Goal: Check status: Check status

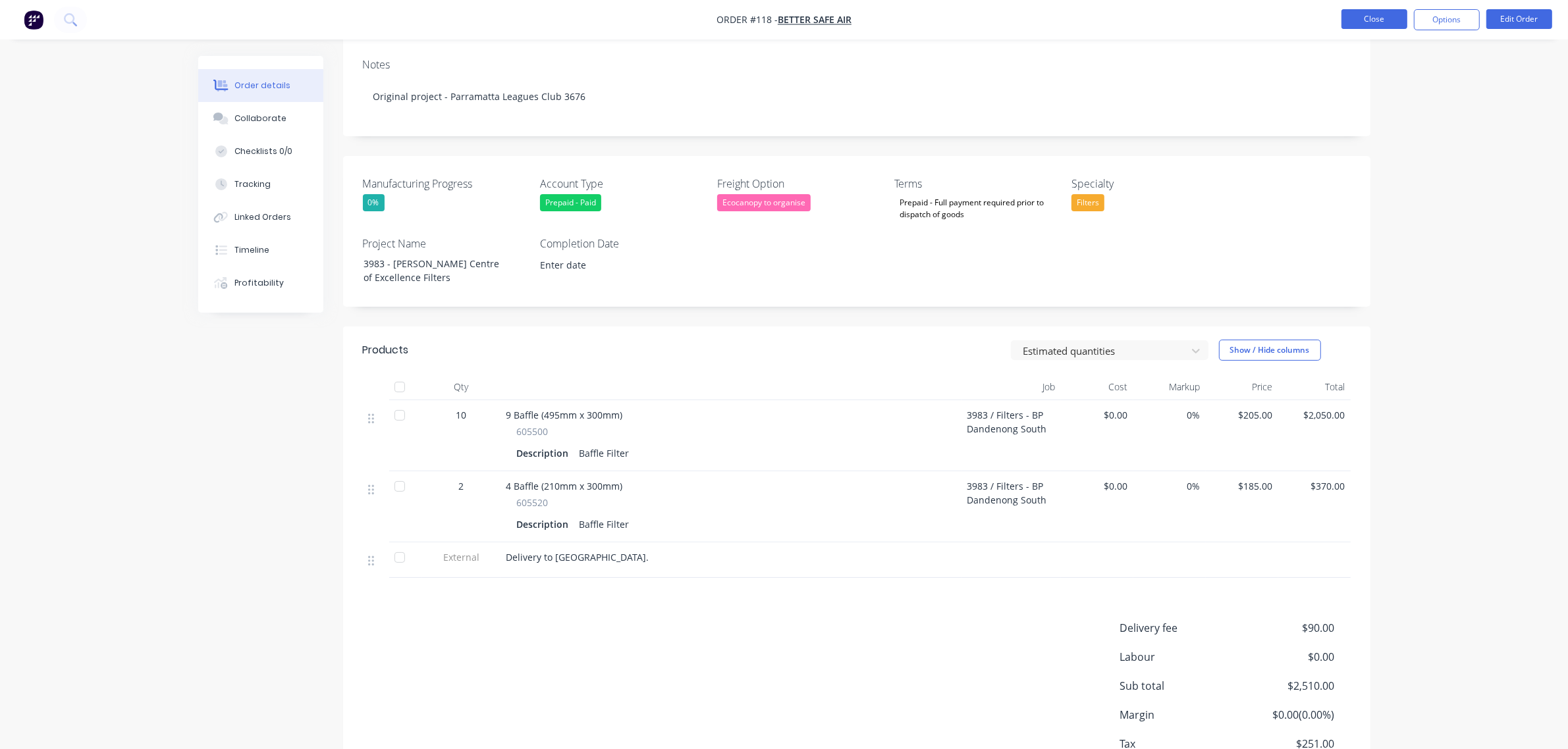
scroll to position [246, 0]
click at [1359, 23] on button "Close" at bounding box center [1374, 19] width 65 height 20
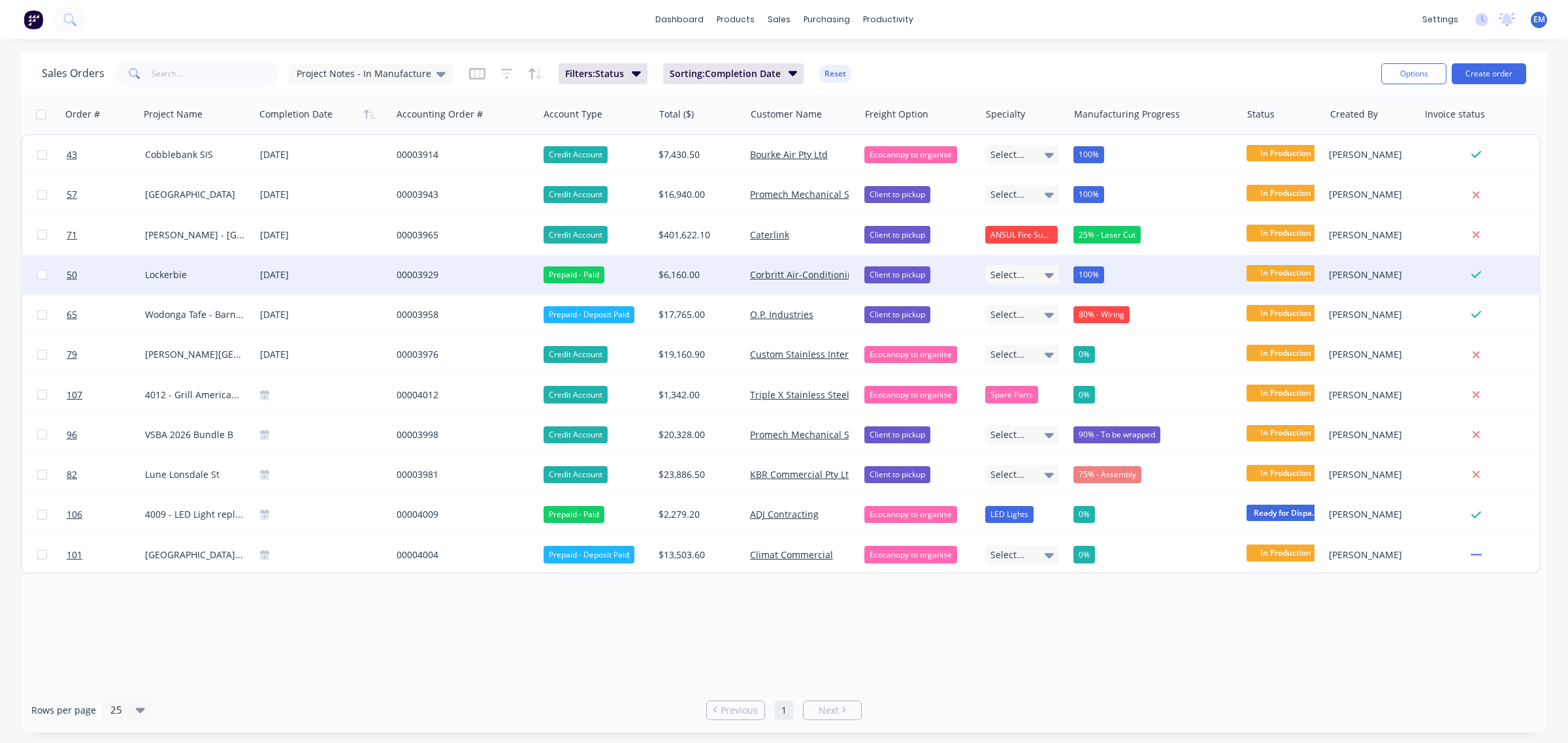
click at [1287, 273] on span "In Production" at bounding box center [1286, 273] width 78 height 16
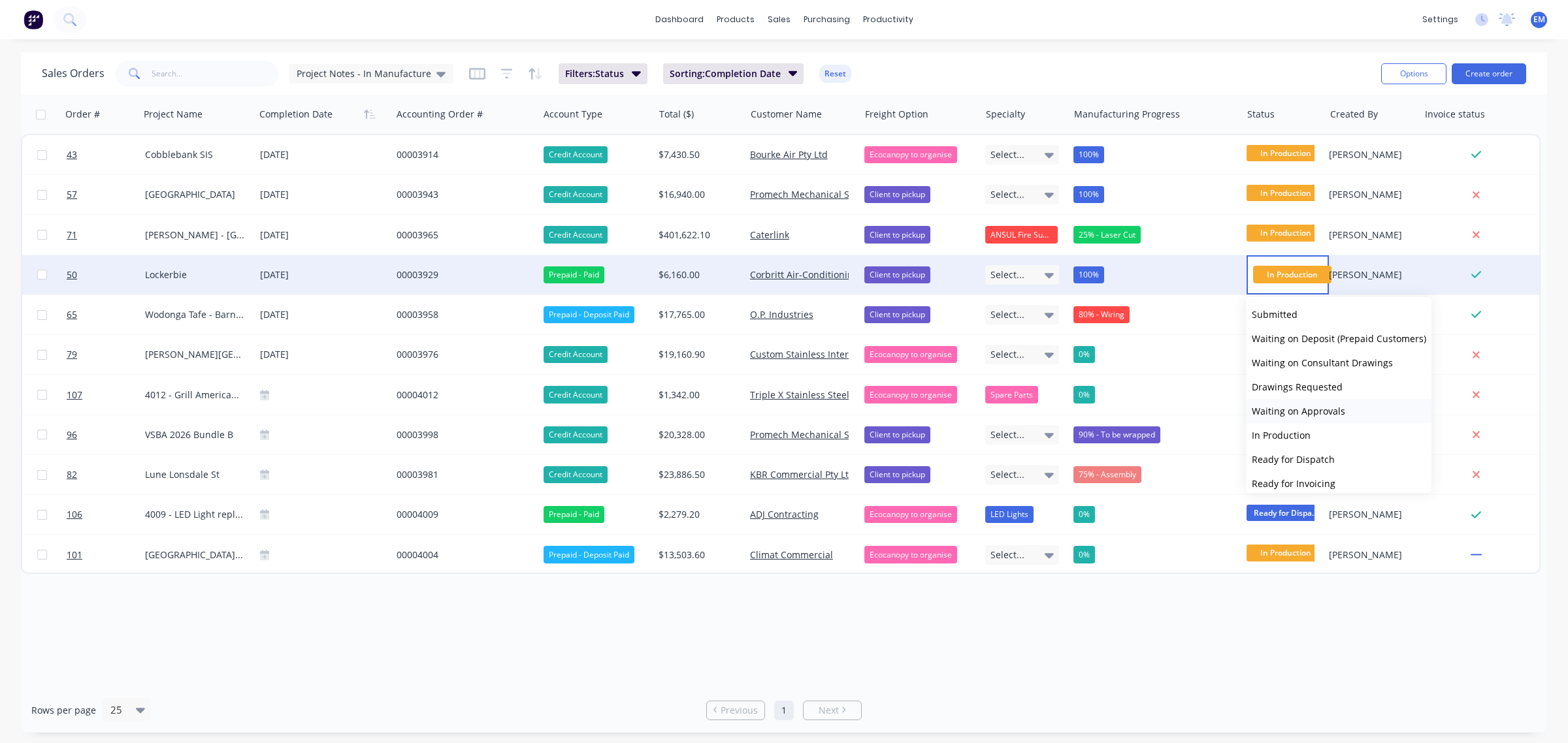
scroll to position [79, 0]
click at [1295, 471] on button "Picked Up" at bounding box center [1340, 476] width 185 height 24
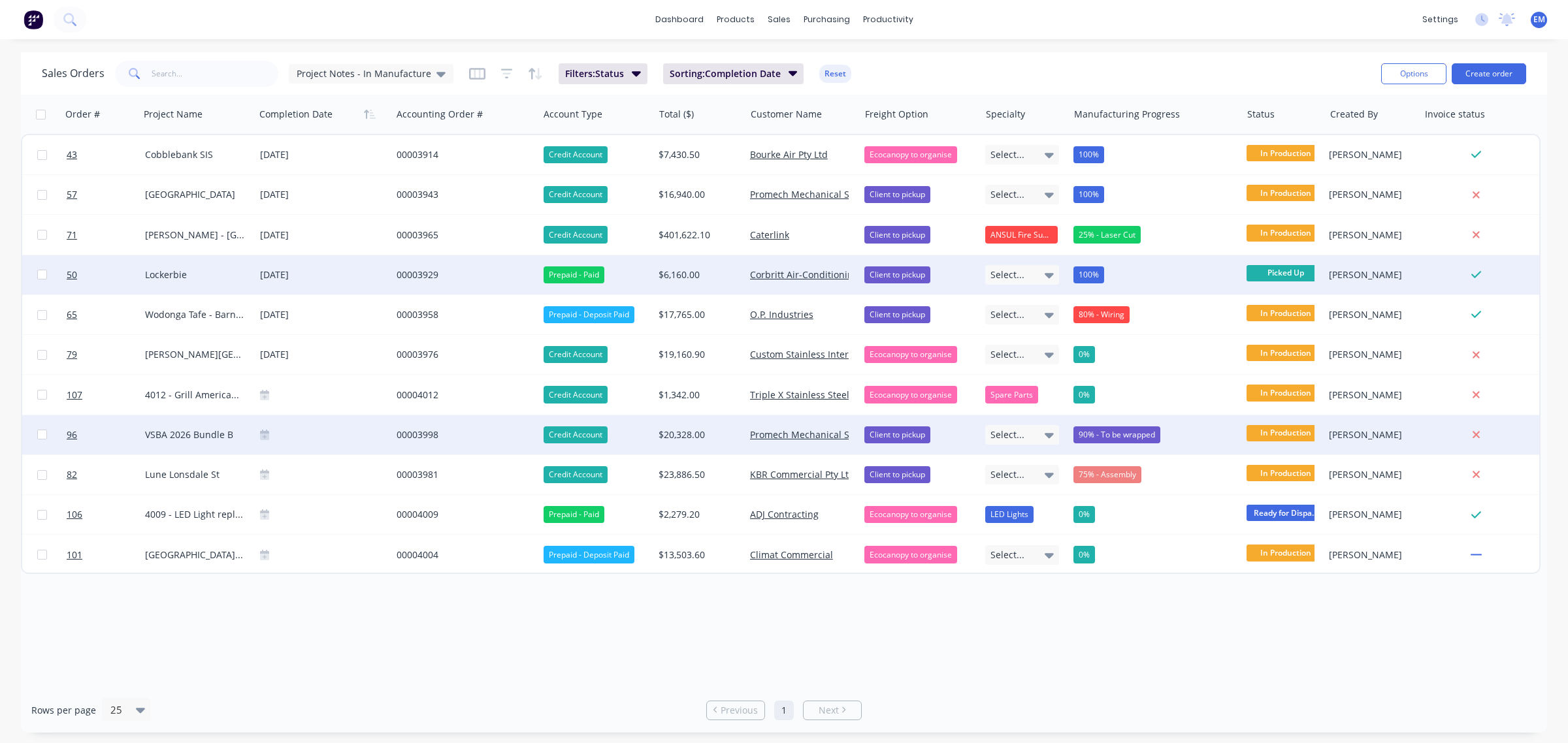
click at [1117, 433] on div "90% - To be wrapped" at bounding box center [1117, 435] width 87 height 17
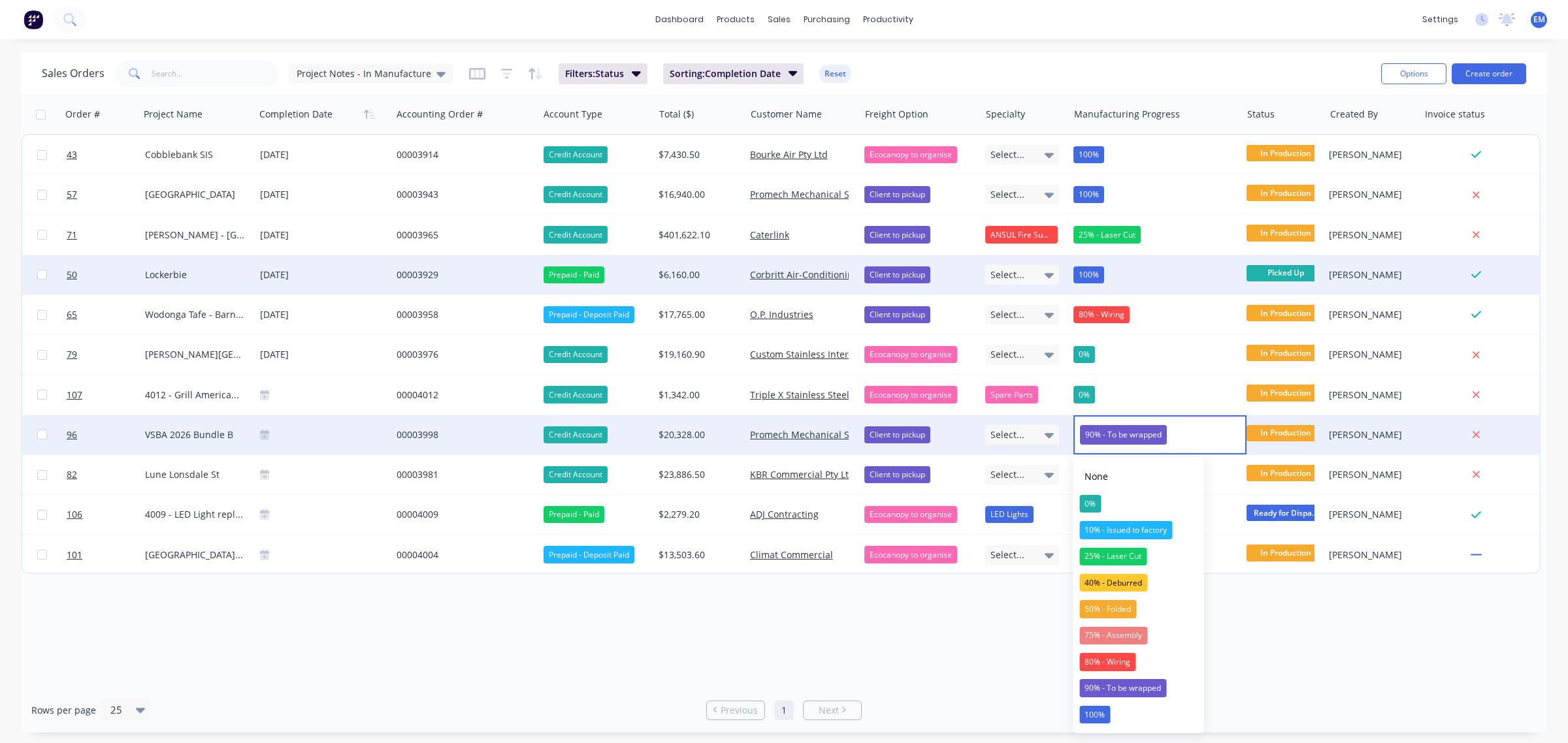
click at [1124, 708] on button "100%" at bounding box center [1139, 714] width 131 height 26
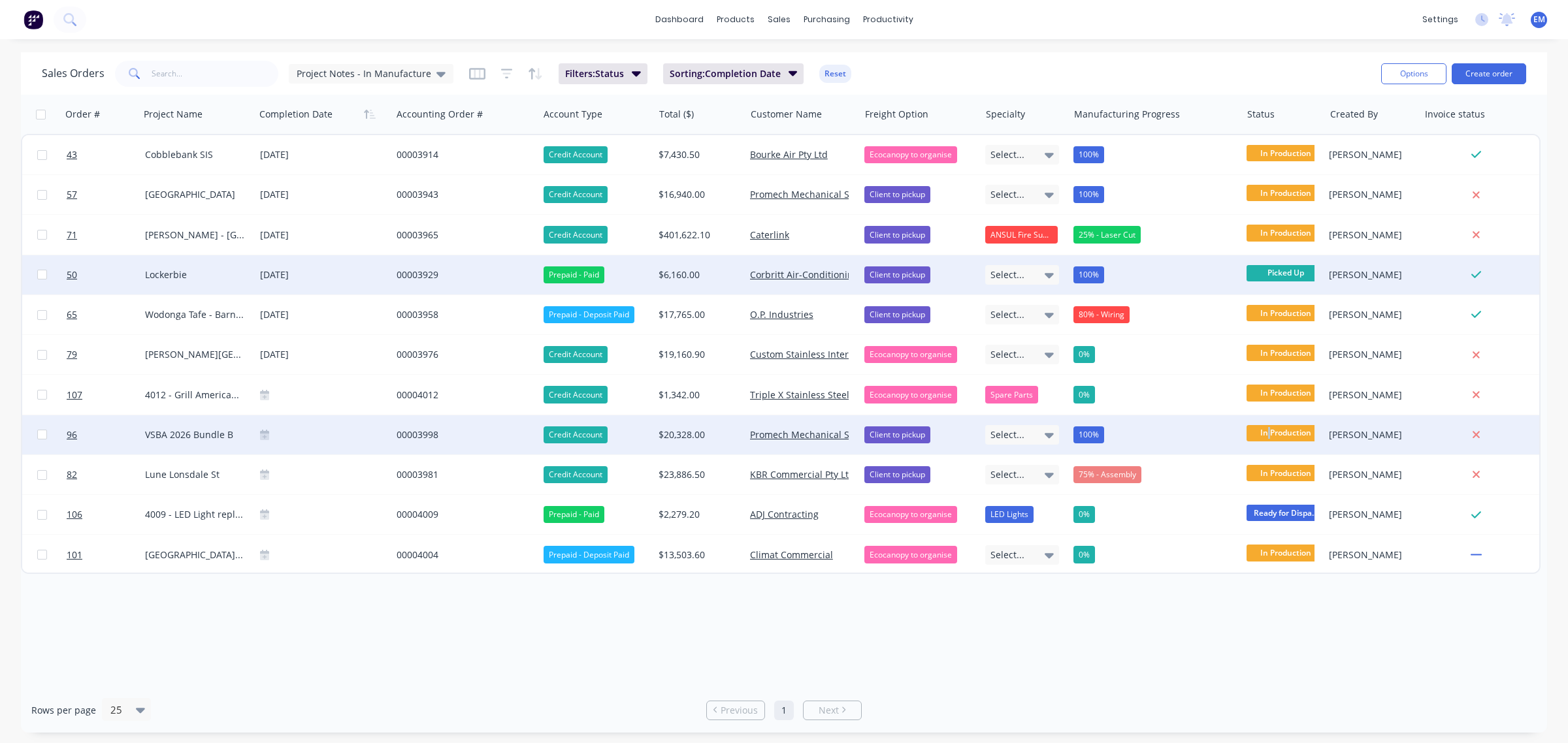
click at [1269, 429] on span "In Production" at bounding box center [1286, 433] width 78 height 16
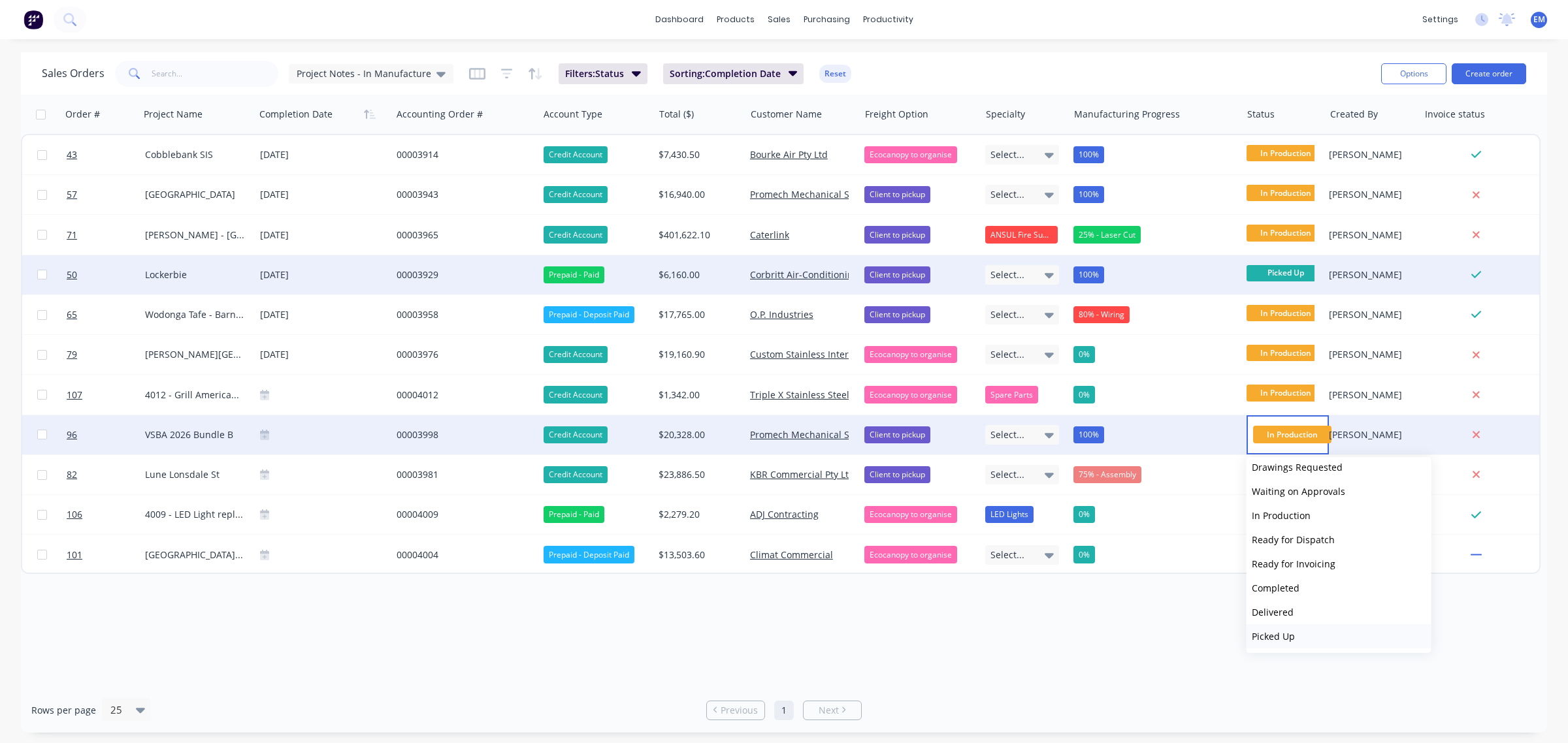
click at [1298, 632] on button "Picked Up" at bounding box center [1340, 636] width 185 height 24
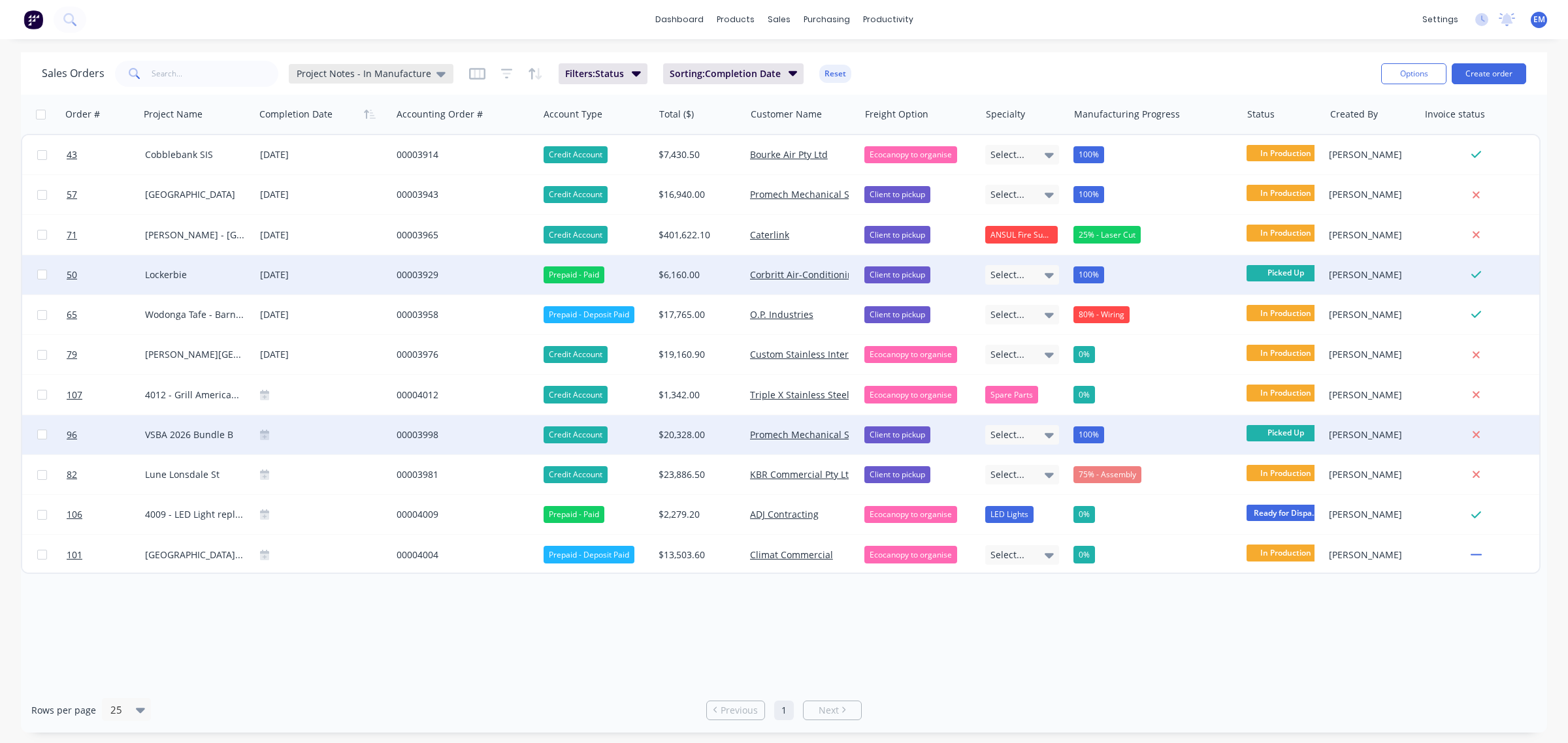
click at [437, 69] on icon at bounding box center [441, 74] width 10 height 14
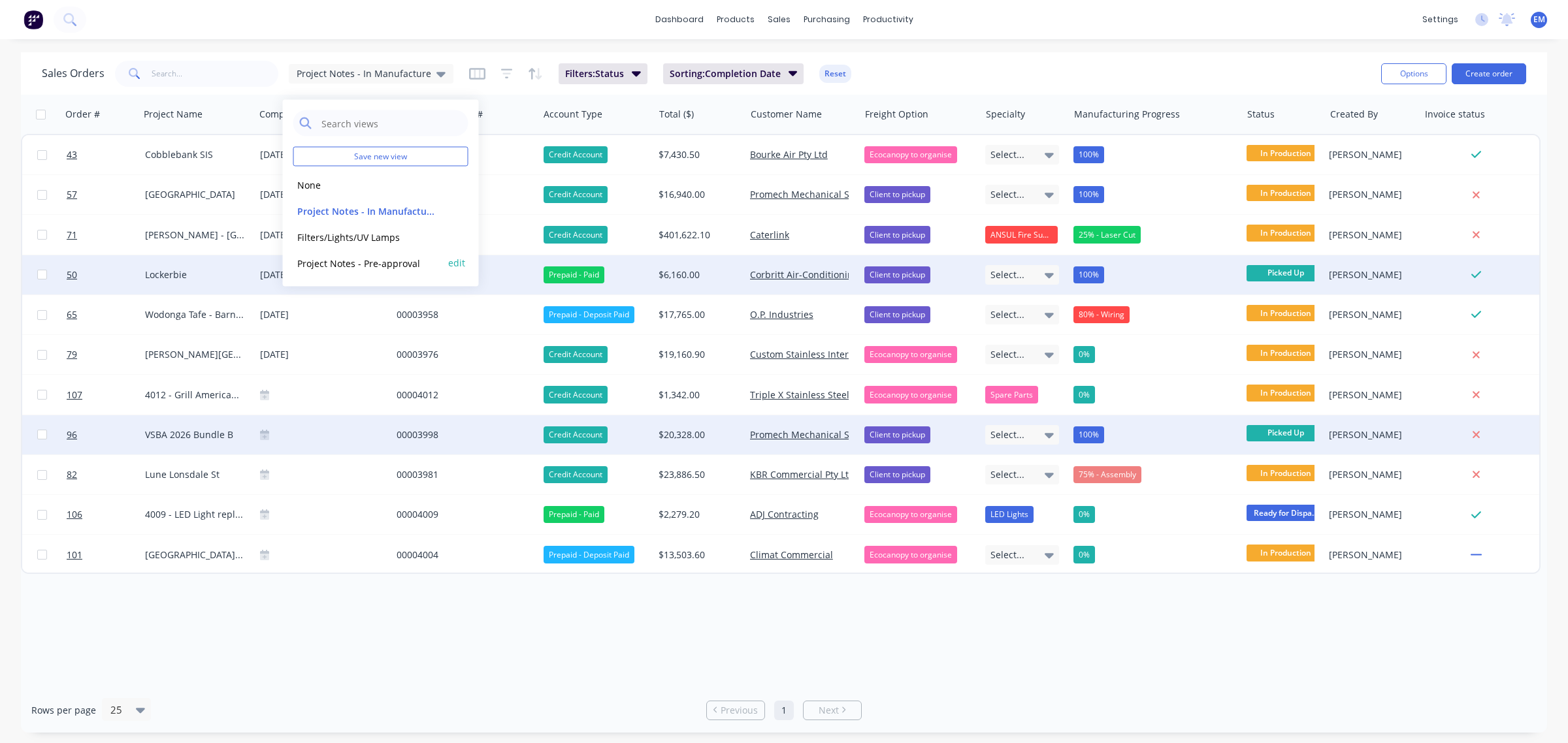
click at [413, 264] on button "Project Notes - Pre-approval" at bounding box center [368, 263] width 149 height 15
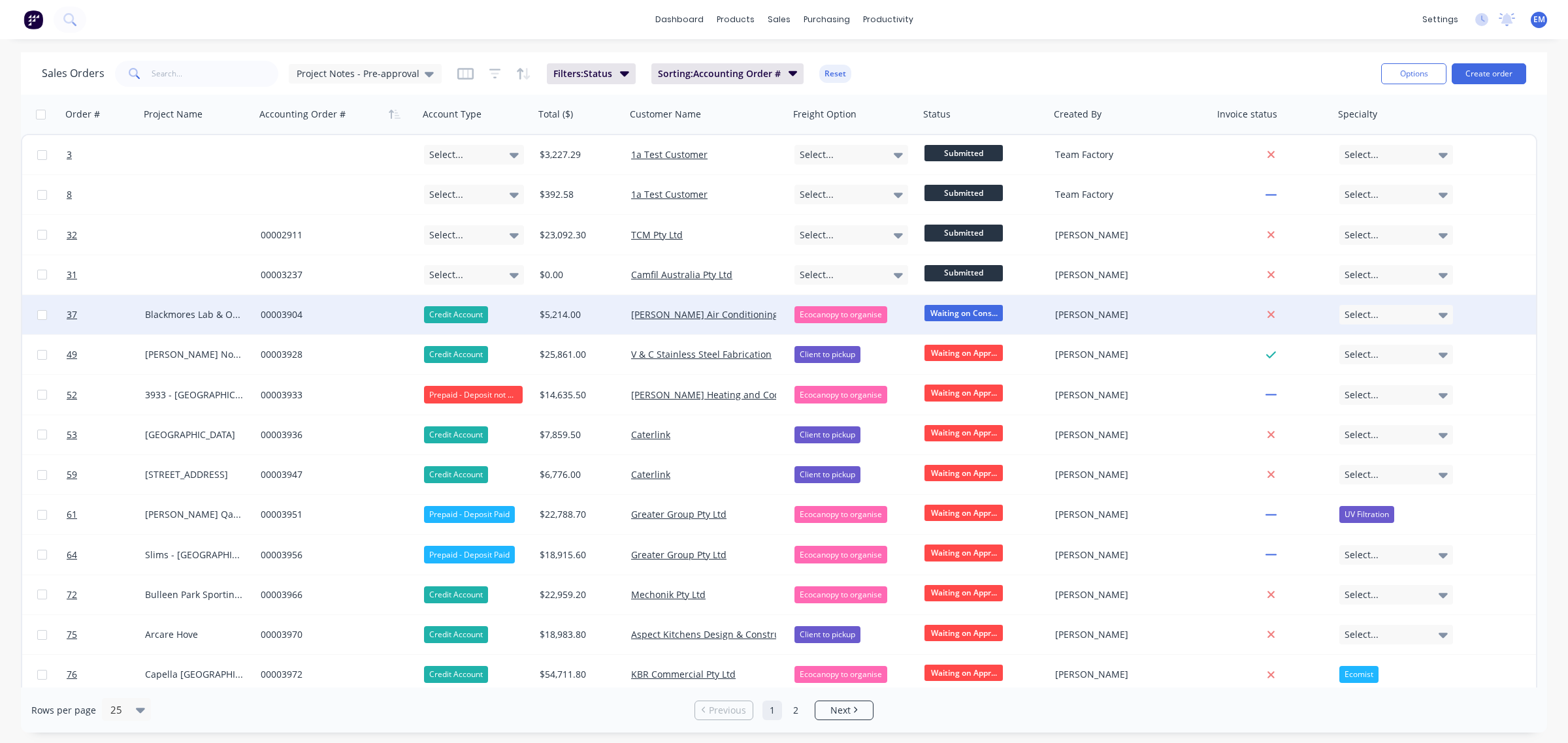
click at [950, 310] on span "Waiting on Cons..." at bounding box center [964, 312] width 78 height 16
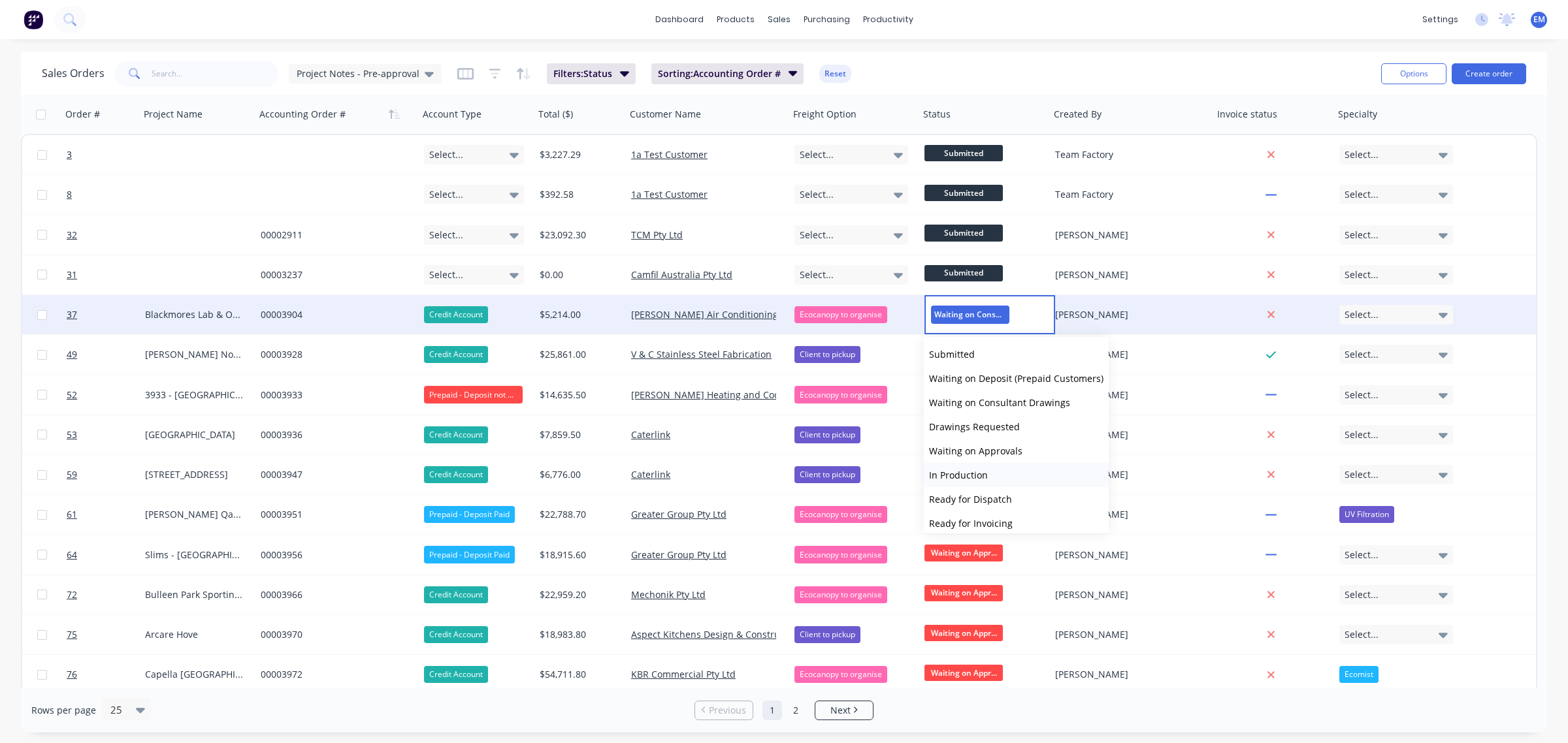
click at [988, 472] on button "In Production" at bounding box center [1017, 475] width 185 height 24
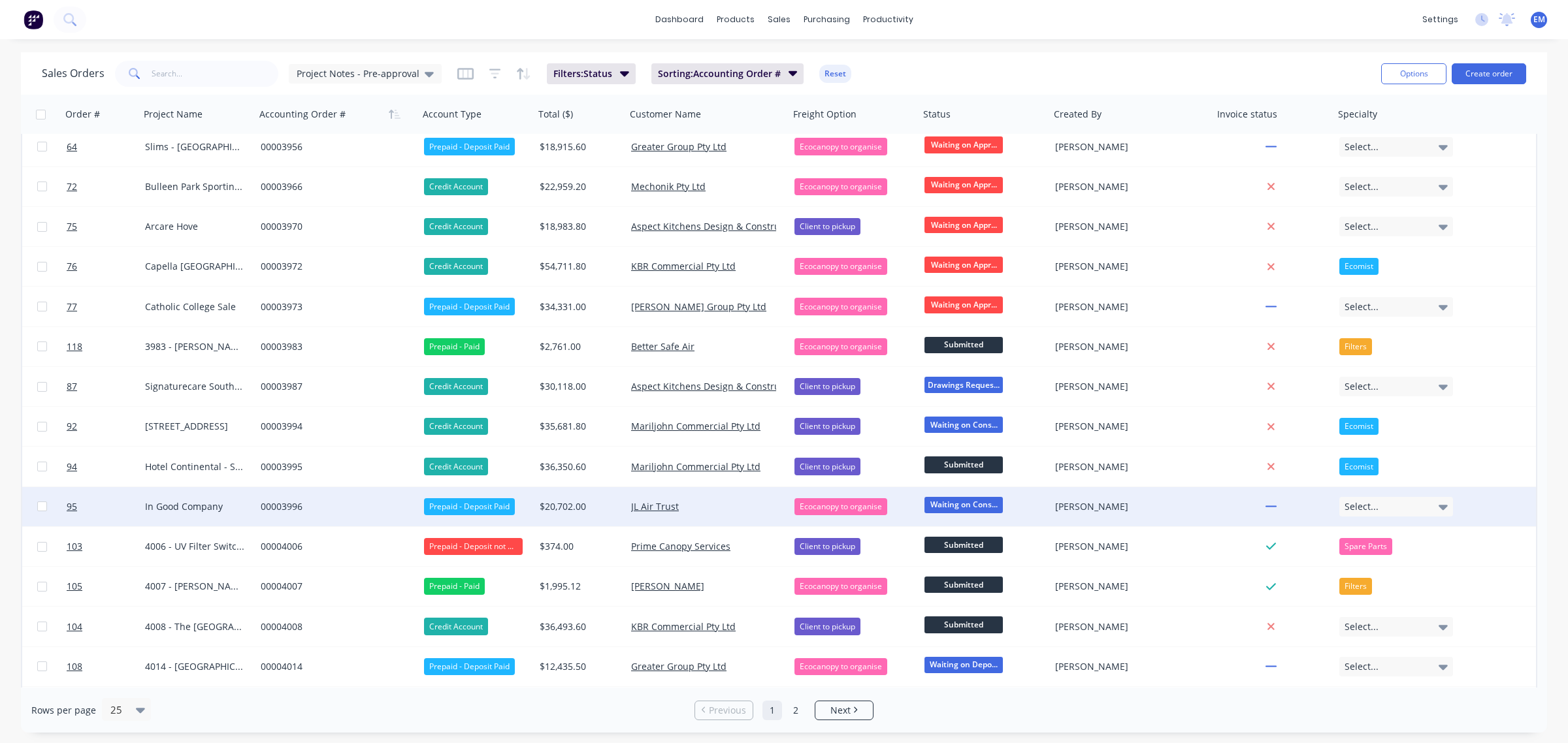
scroll to position [445, 0]
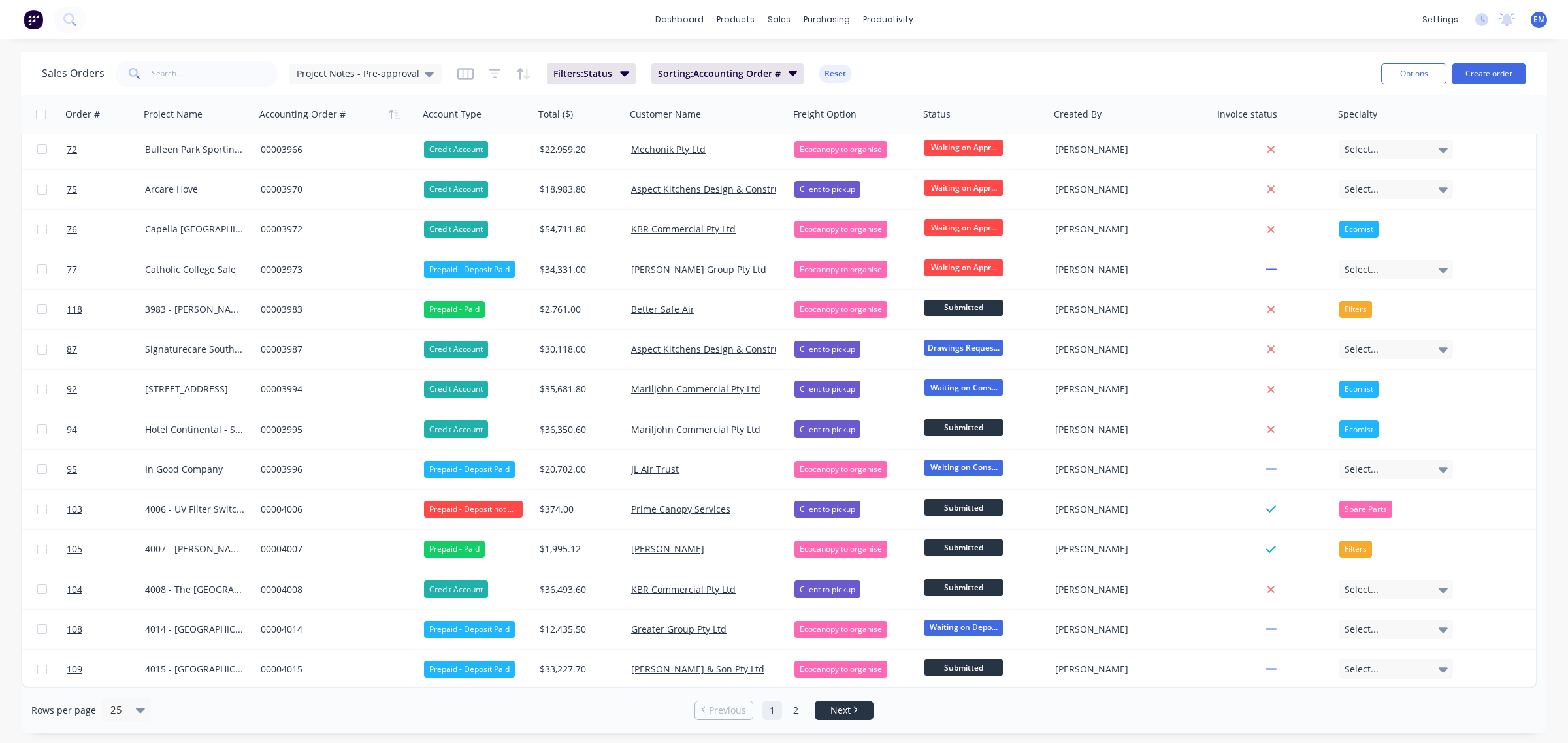
click at [831, 704] on span "Next" at bounding box center [840, 711] width 20 height 13
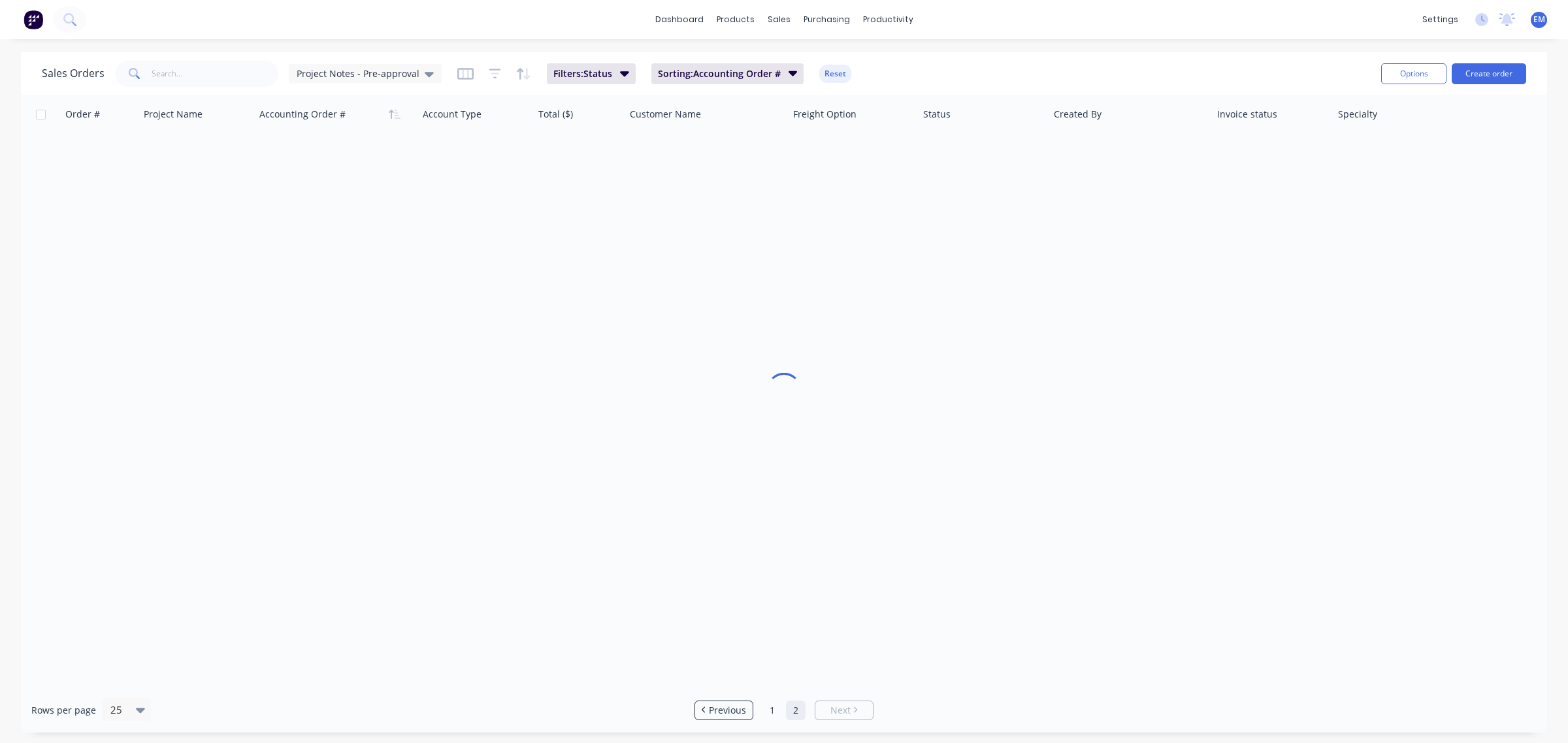
scroll to position [0, 0]
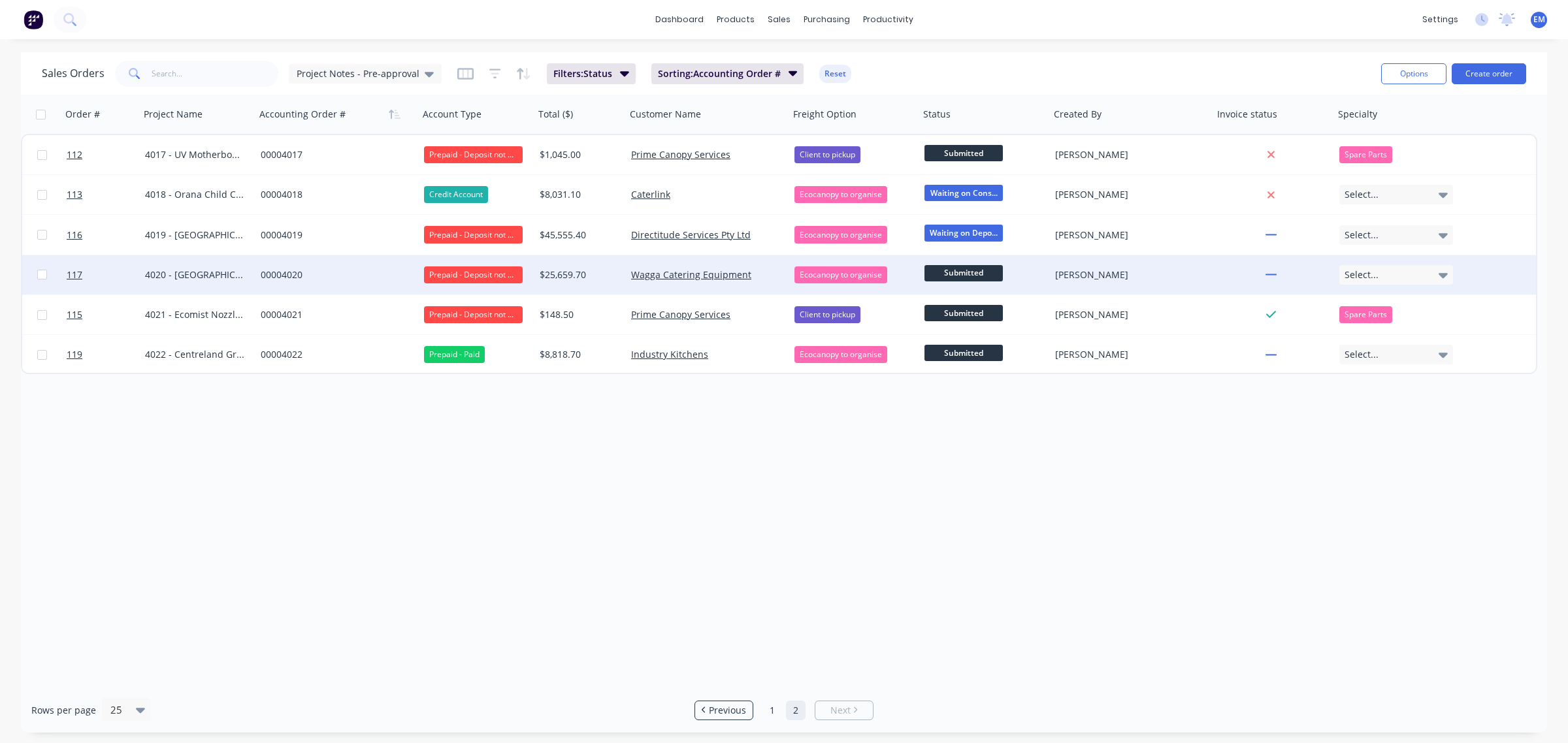
click at [432, 272] on div "Prepaid - Deposit not Paid" at bounding box center [473, 275] width 98 height 17
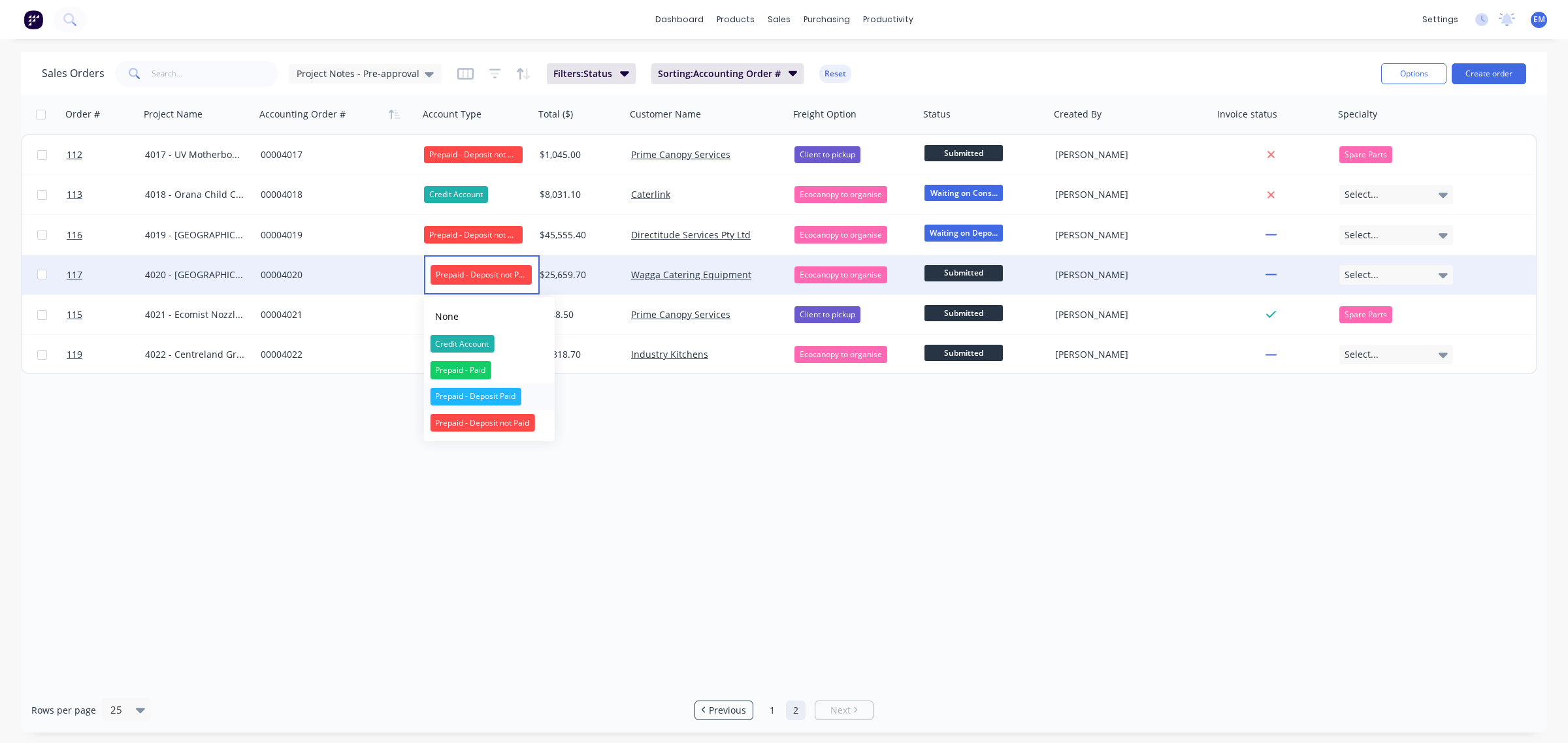
click at [483, 393] on div "Prepaid - Deposit Paid" at bounding box center [475, 396] width 91 height 18
